Goal: Task Accomplishment & Management: Use online tool/utility

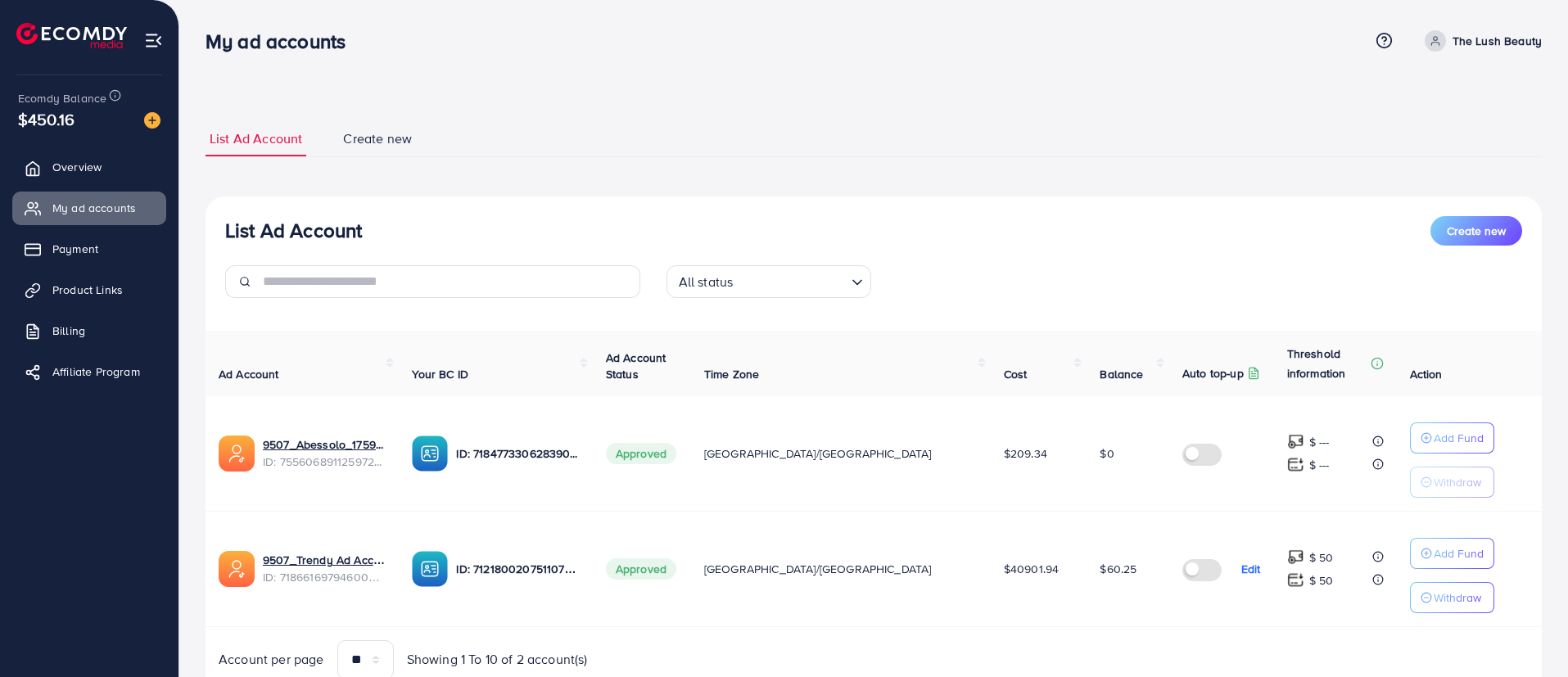
click at [1503, 34] on p "The Lush Beauty" at bounding box center [1497, 41] width 89 height 19
click at [1442, 135] on span "Log out" at bounding box center [1444, 134] width 45 height 19
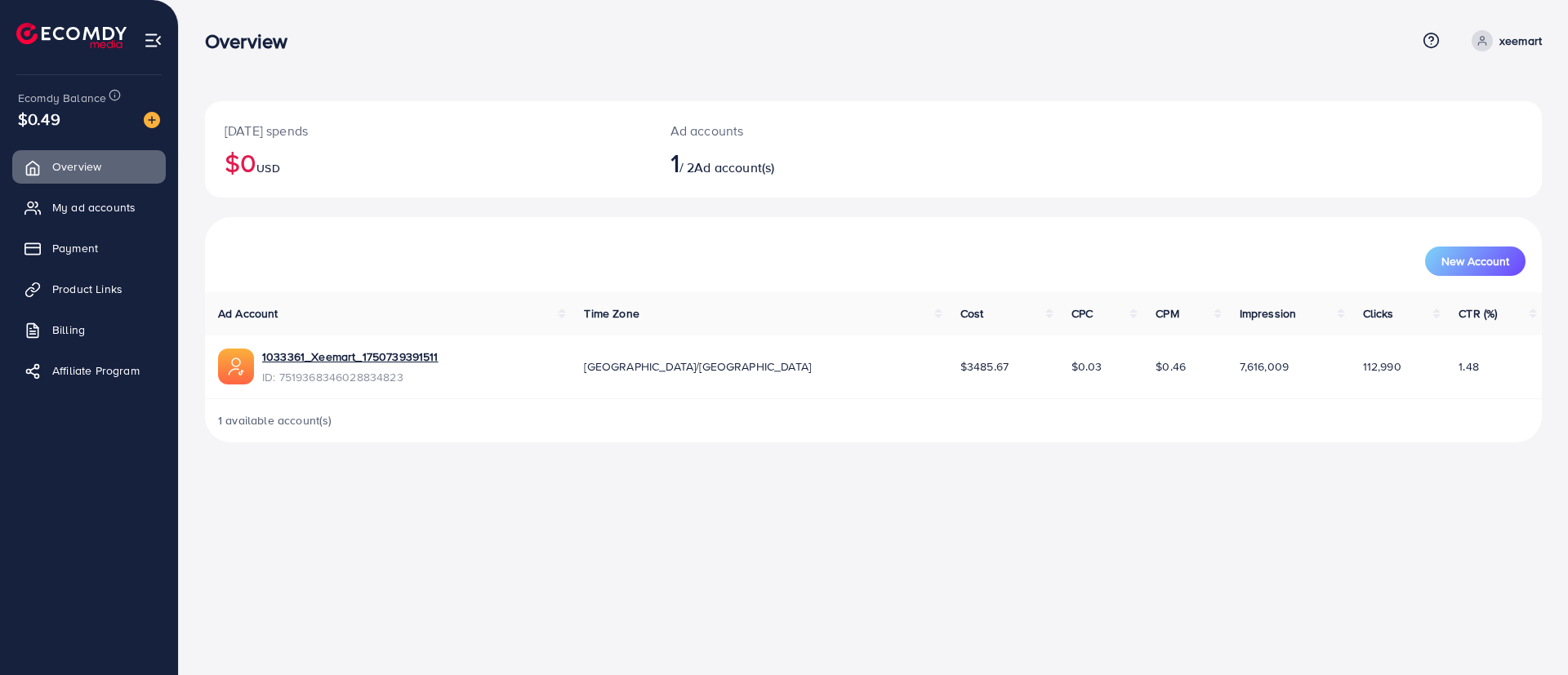
click at [343, 365] on div "1033361_Xeemart_1750739391511" at bounding box center [350, 358] width 176 height 20
click at [339, 360] on link "1033361_Xeemart_1750739391511" at bounding box center [350, 357] width 176 height 17
click at [1489, 36] on span at bounding box center [1482, 41] width 21 height 21
click at [1444, 132] on span "Log out" at bounding box center [1443, 133] width 45 height 19
click at [1487, 39] on p "[DOMAIN_NAME]" at bounding box center [1493, 41] width 88 height 19
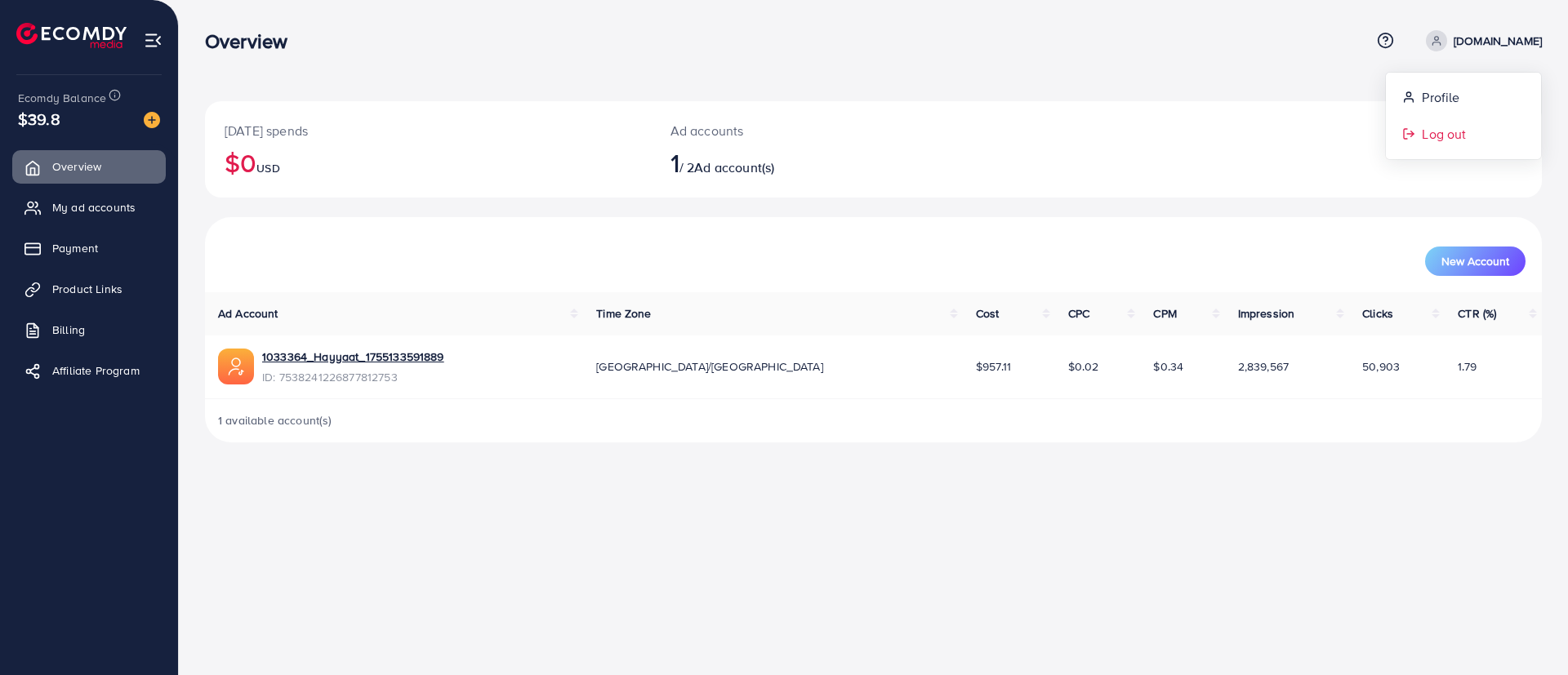
click at [1478, 135] on link "Log out" at bounding box center [1463, 134] width 155 height 37
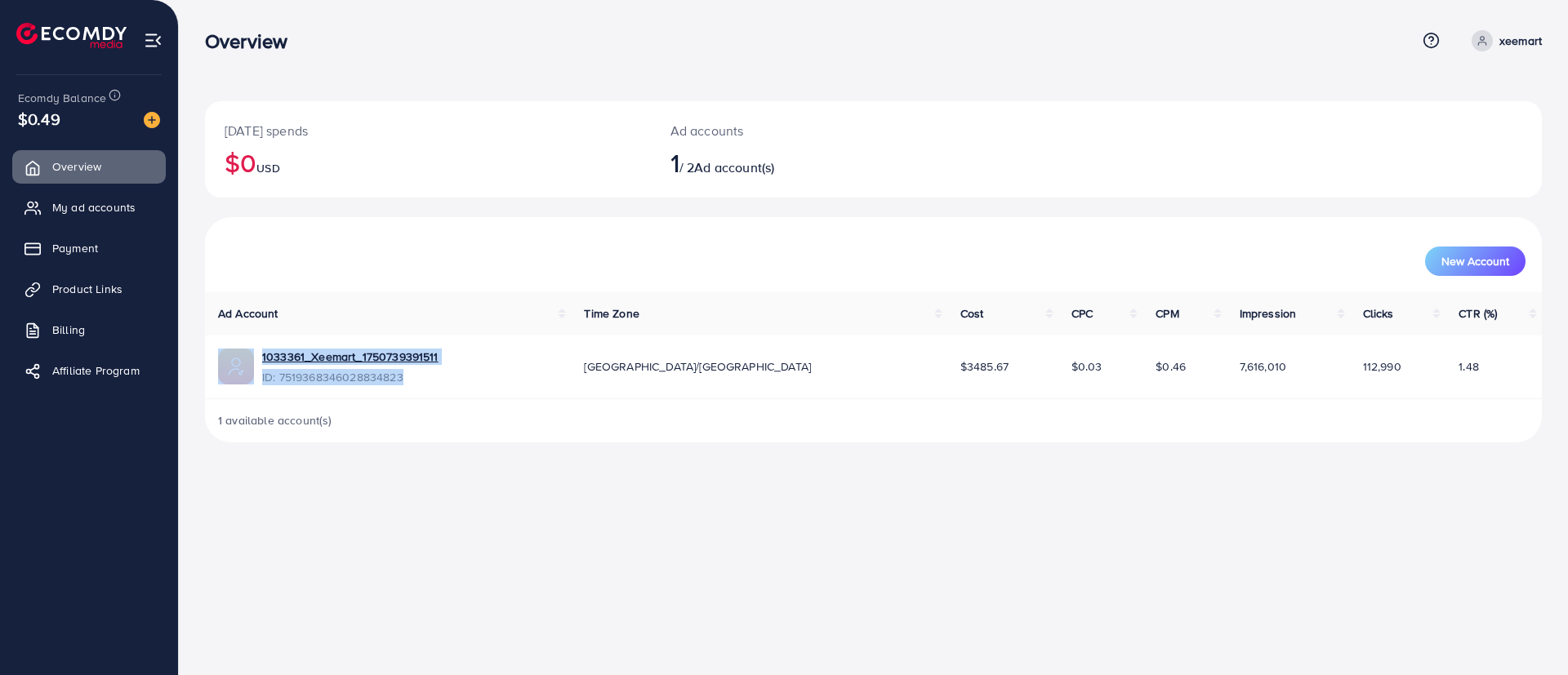
drag, startPoint x: 419, startPoint y: 382, endPoint x: 251, endPoint y: 353, distance: 170.5
click at [251, 353] on div "1033361_Xeemart_1750739391511 ID: 7519368346028834823" at bounding box center [387, 367] width 339 height 38
copy div "1033361_Xeemart_1750739391511 ID: 7519368346028834823"
click at [472, 558] on div "Overview Help Center Contact Support Term and policy About Us xeemart Profile L…" at bounding box center [784, 338] width 1568 height 675
click at [67, 124] on div "$0.49" at bounding box center [89, 119] width 142 height 24
